Goal: Browse casually

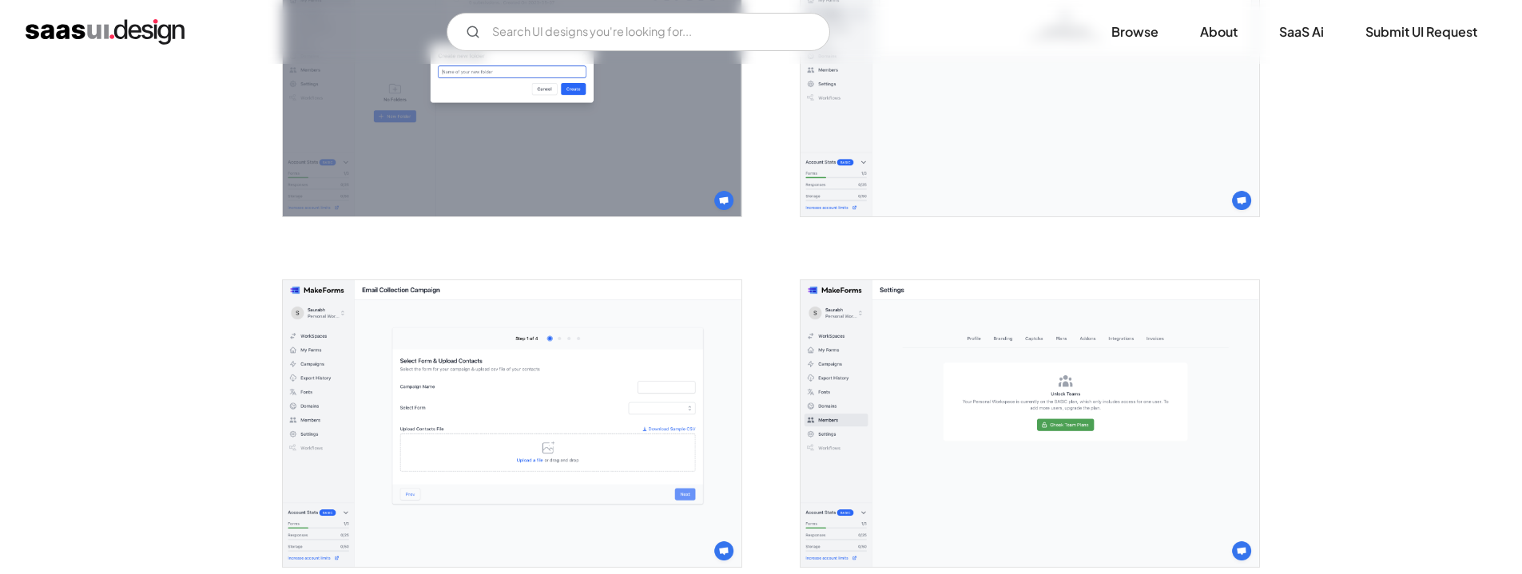
scroll to position [3296, 0]
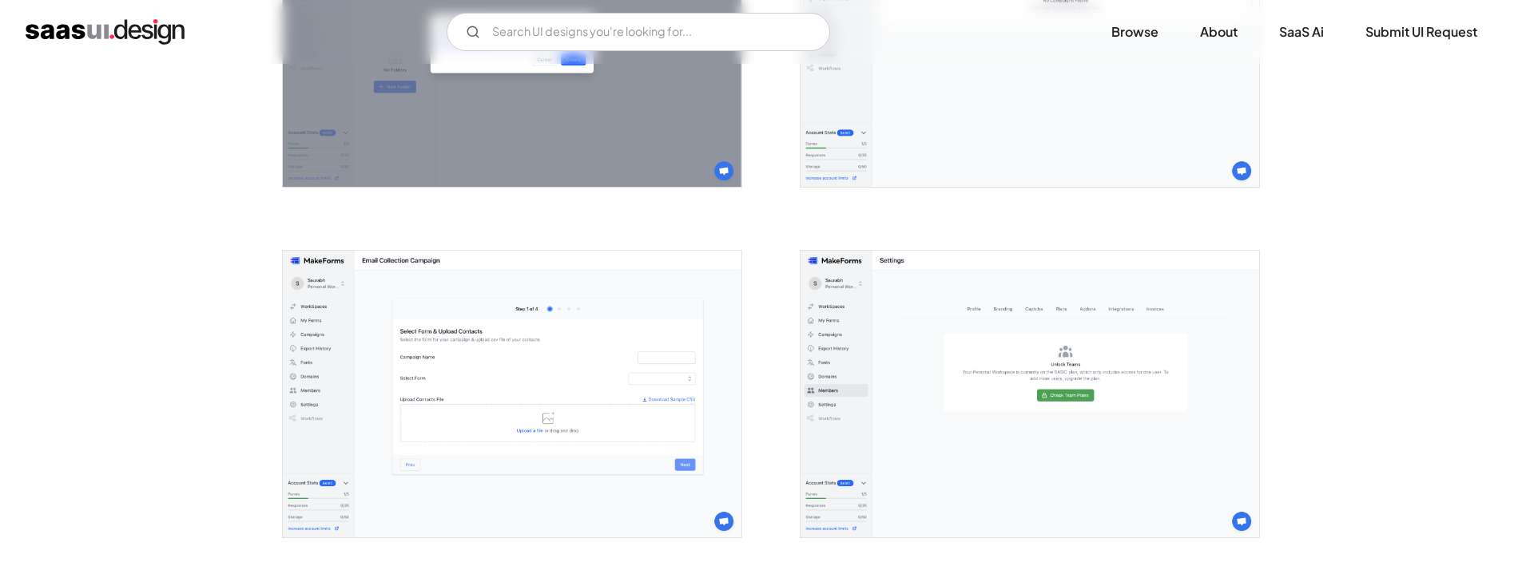
click at [485, 330] on img "open lightbox" at bounding box center [512, 394] width 459 height 287
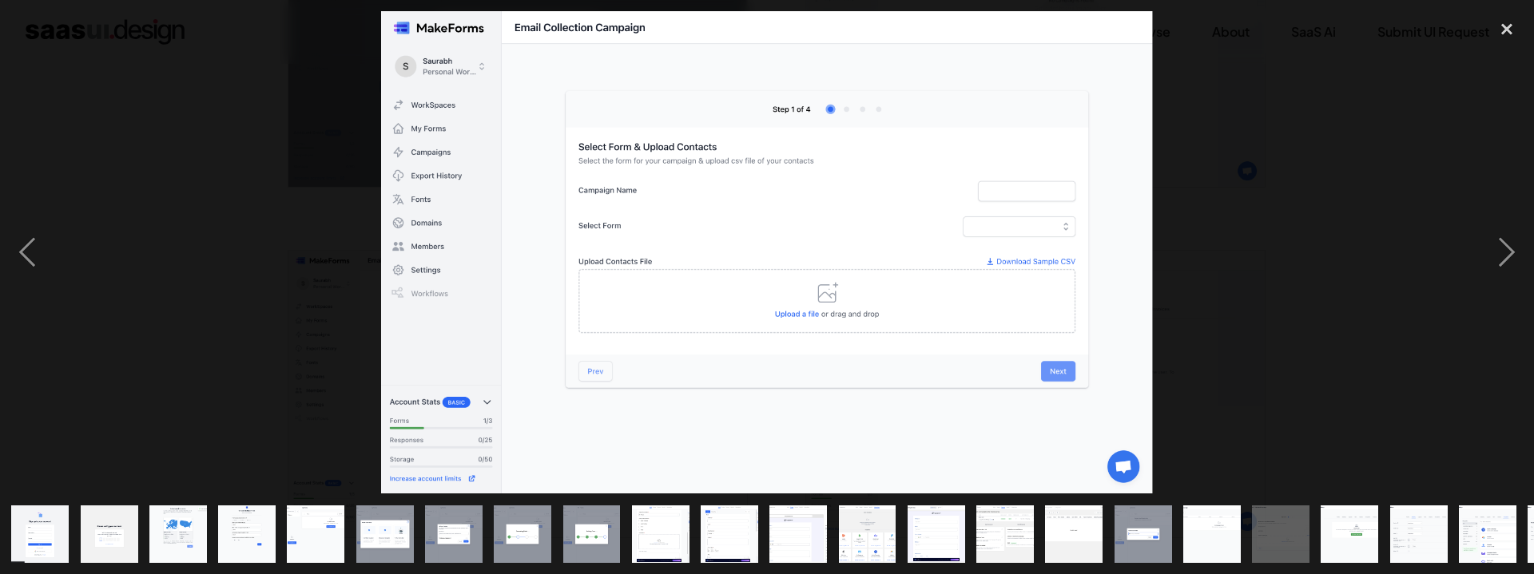
click at [1418, 114] on div at bounding box center [767, 252] width 1534 height 483
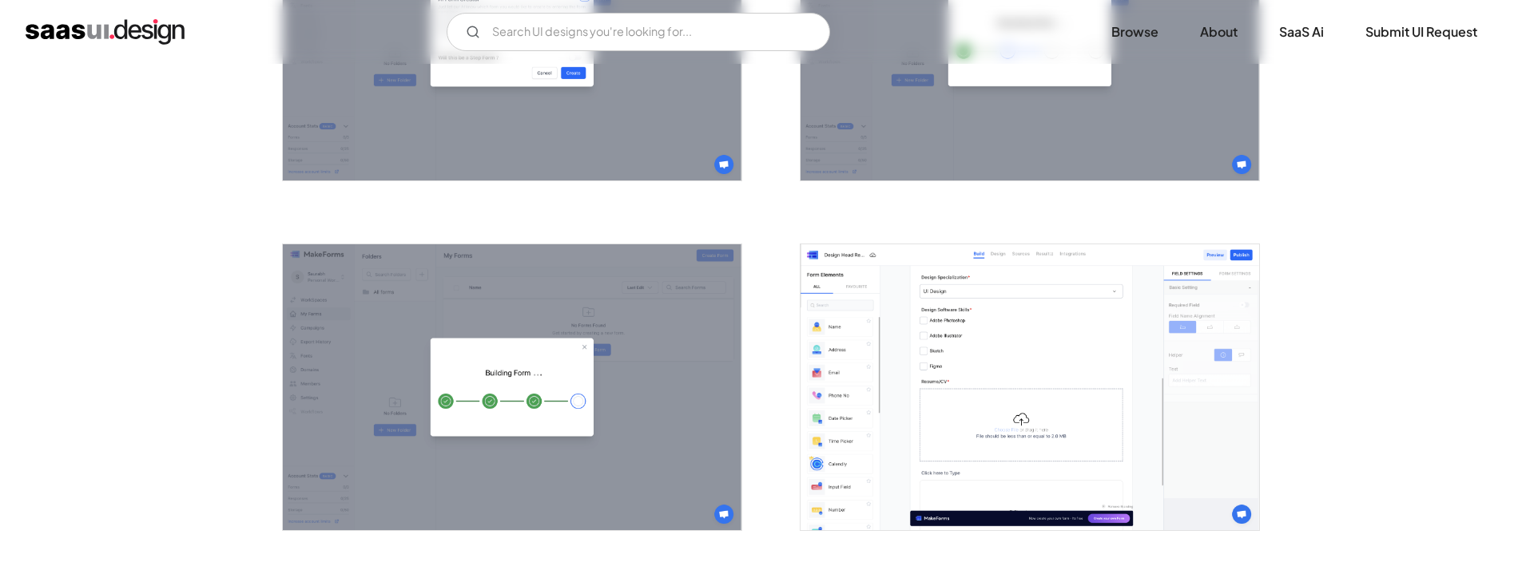
scroll to position [1733, 0]
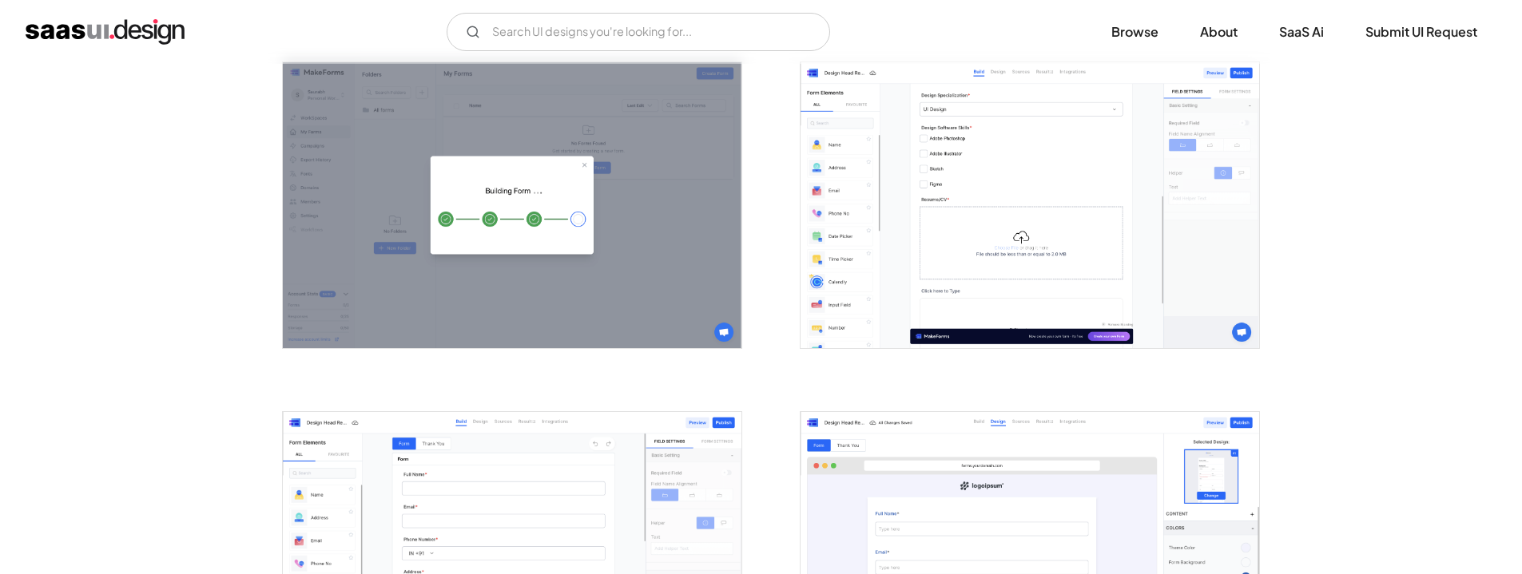
click at [110, 32] on img "home" at bounding box center [105, 32] width 159 height 26
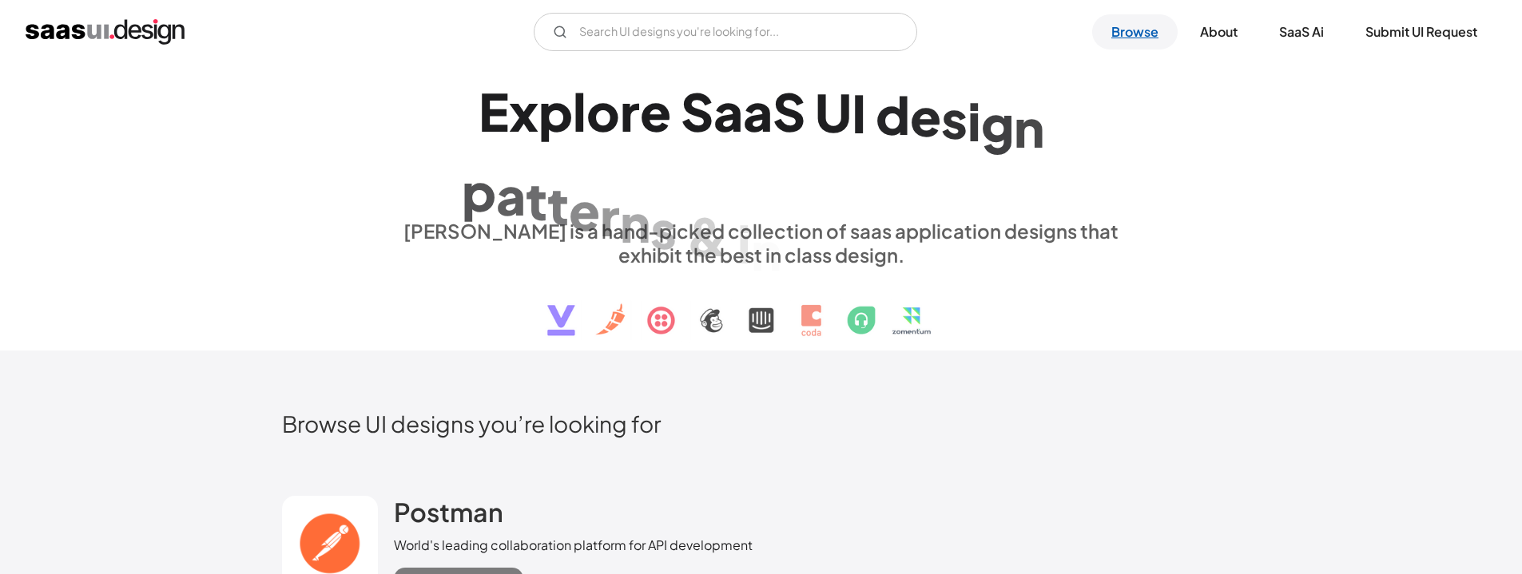
click at [1127, 29] on link "Browse" at bounding box center [1134, 31] width 85 height 35
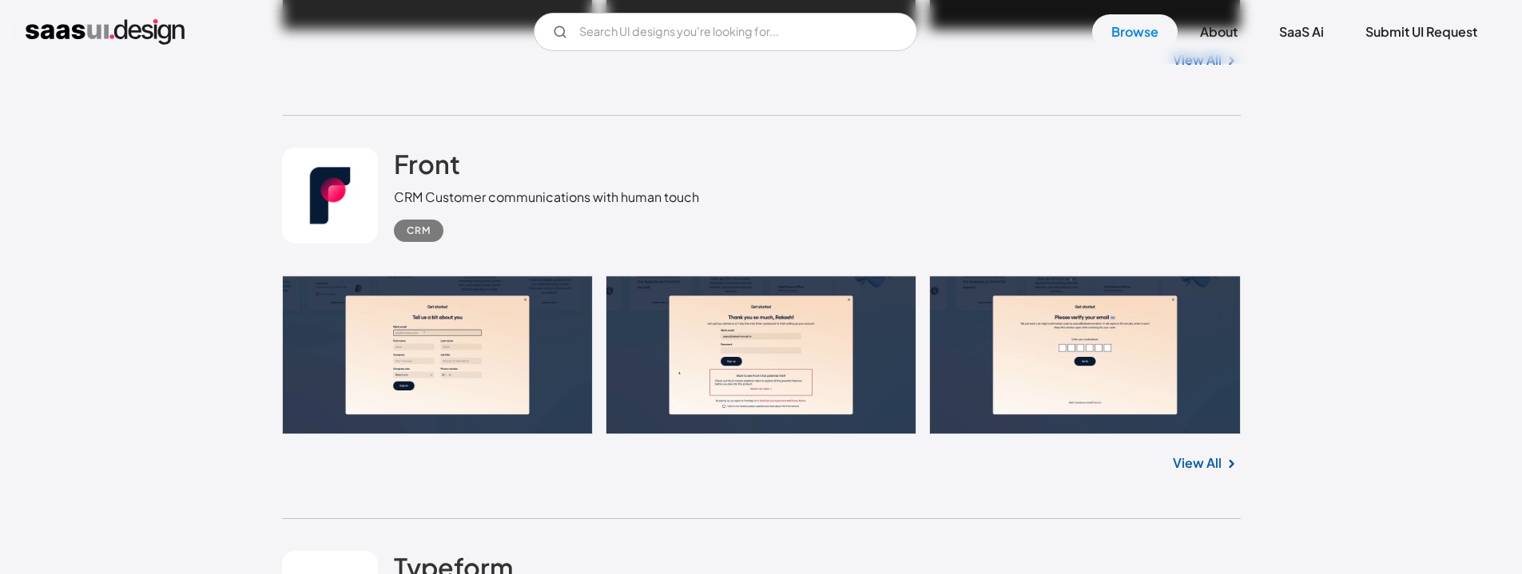
scroll to position [1200, 0]
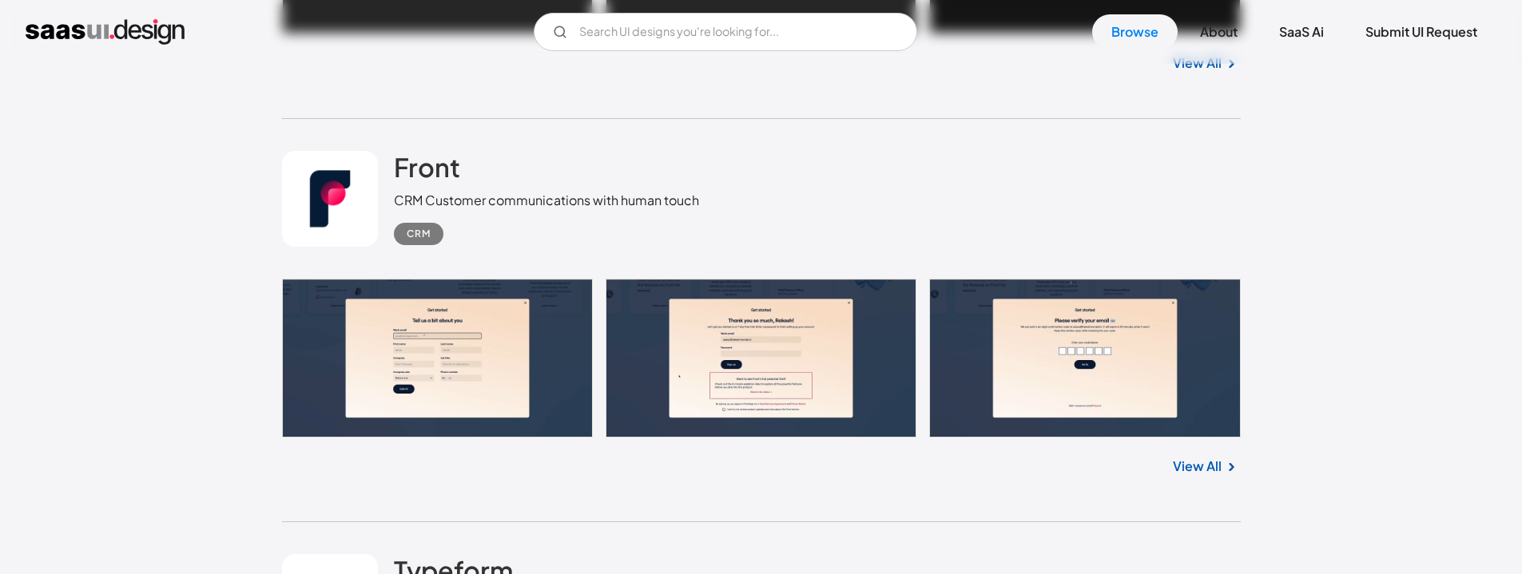
click at [503, 324] on link at bounding box center [761, 358] width 959 height 159
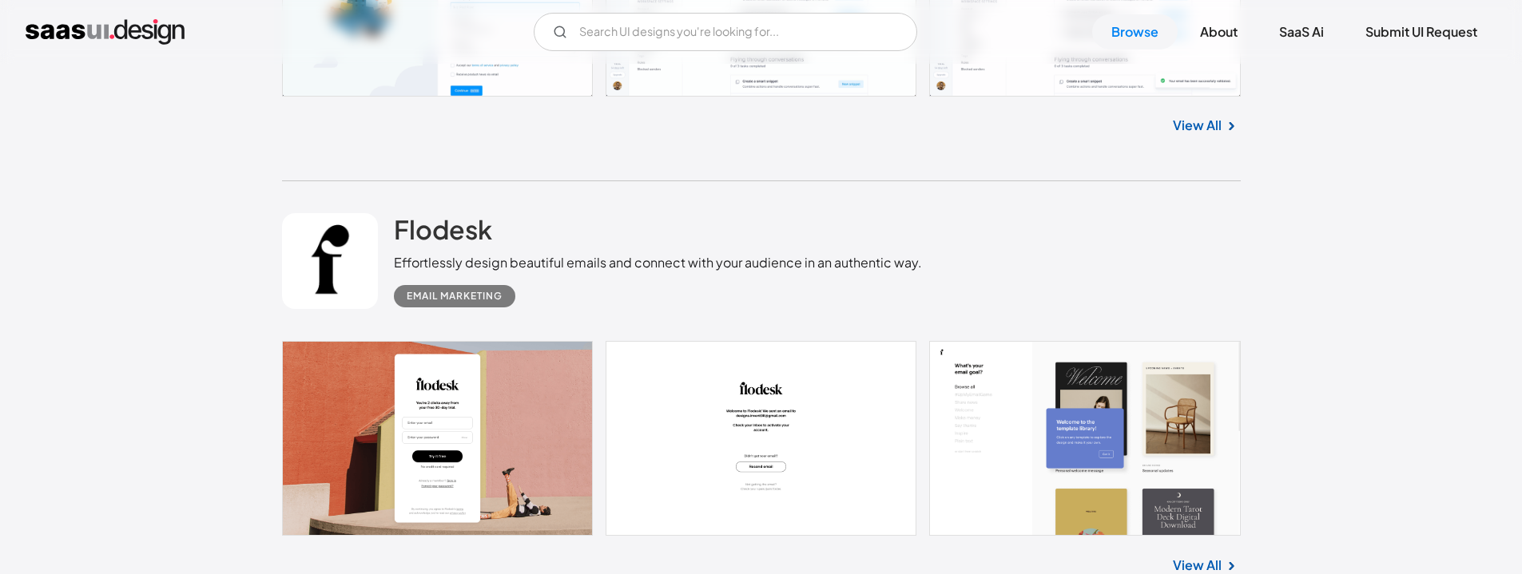
scroll to position [7030, 0]
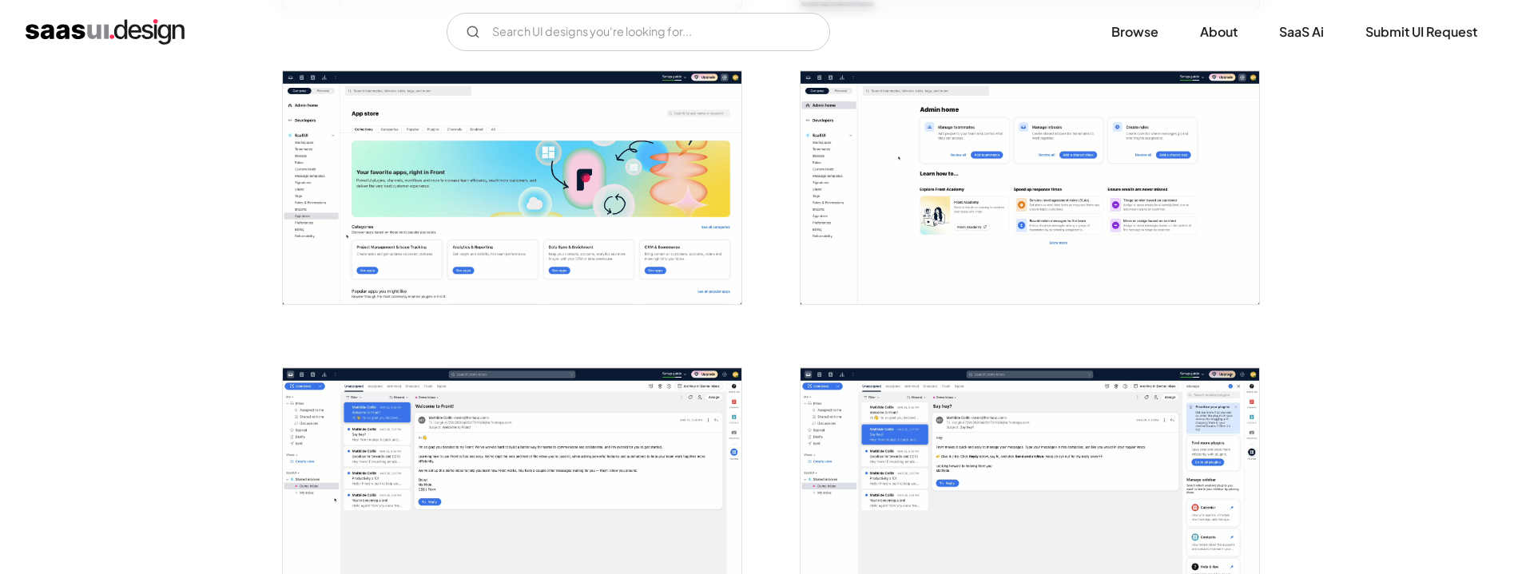
scroll to position [3457, 0]
